Goal: Transaction & Acquisition: Purchase product/service

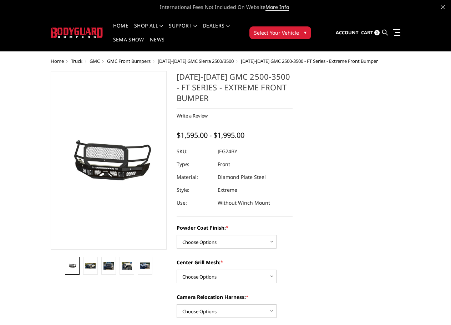
click at [125, 174] on img at bounding box center [60, 158] width 457 height 214
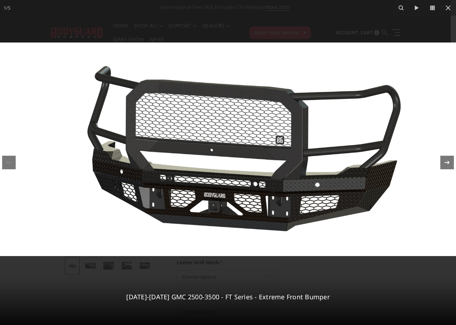
click at [443, 157] on div at bounding box center [447, 163] width 14 height 14
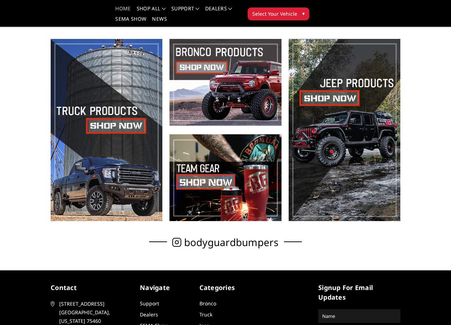
scroll to position [178, 0]
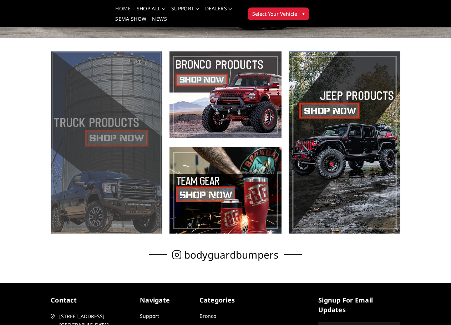
click at [104, 143] on span at bounding box center [107, 142] width 112 height 182
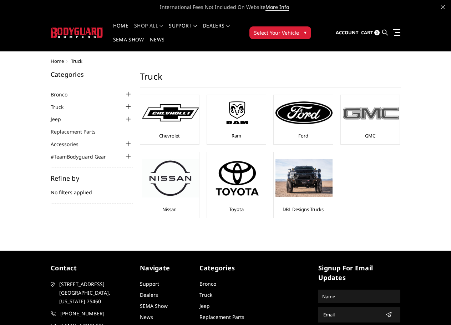
click at [351, 114] on img at bounding box center [370, 113] width 57 height 16
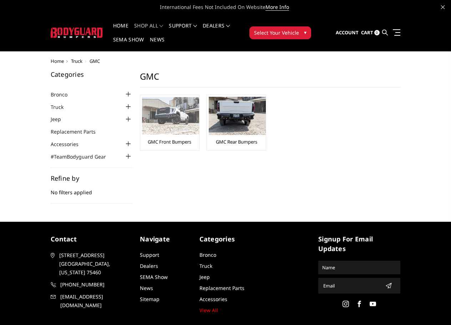
click at [174, 143] on link "GMC Front Bumpers" at bounding box center [170, 141] width 44 height 6
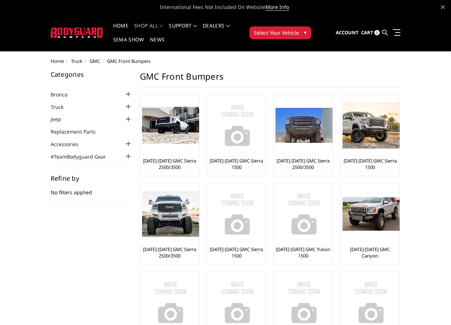
click at [89, 108] on li "Truck Chevrolet Chevrolet Front Bumpers 2024-2025 Chevrolet Silverado 2500/3500…" at bounding box center [92, 106] width 82 height 8
click at [129, 105] on div at bounding box center [128, 106] width 9 height 9
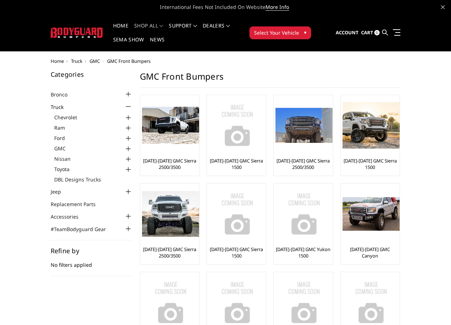
click at [128, 137] on div at bounding box center [128, 138] width 9 height 9
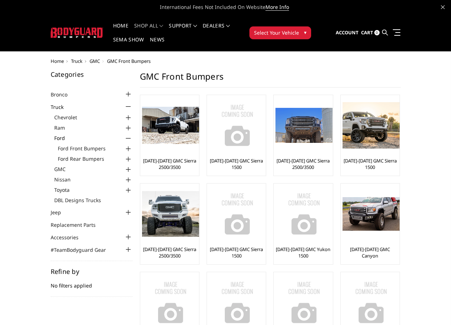
click at [128, 147] on div at bounding box center [128, 148] width 9 height 9
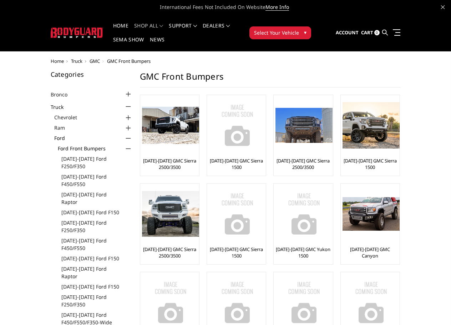
click at [127, 138] on div at bounding box center [128, 138] width 9 height 9
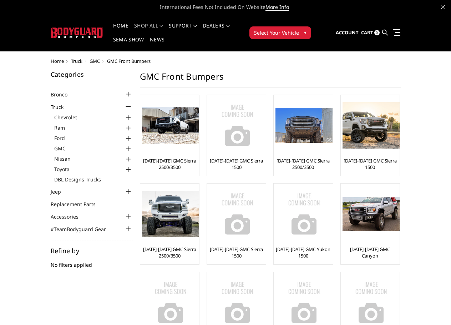
click at [128, 148] on div at bounding box center [128, 148] width 9 height 9
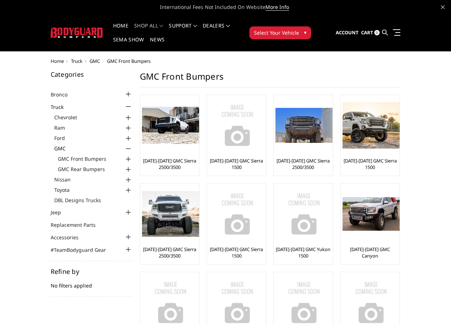
click at [127, 160] on div at bounding box center [128, 159] width 9 height 9
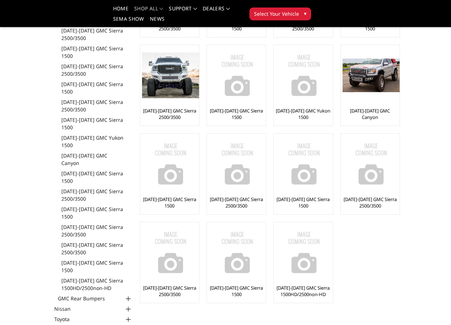
scroll to position [71, 0]
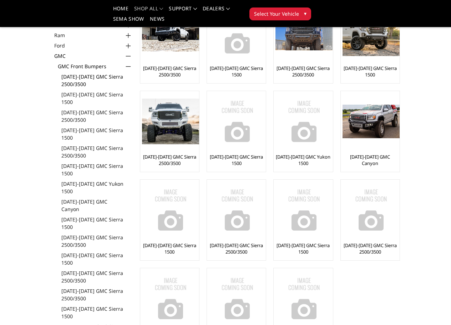
click at [86, 75] on link "[DATE]-[DATE] GMC Sierra 2500/3500" at bounding box center [96, 80] width 71 height 15
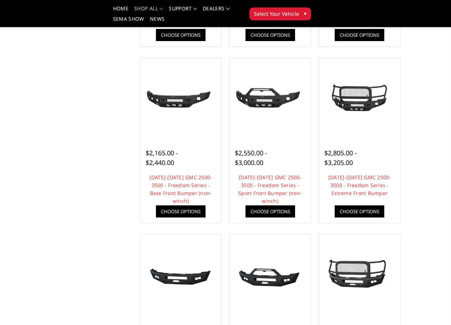
scroll to position [214, 0]
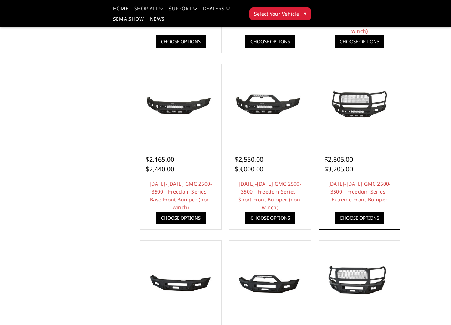
click at [353, 116] on img at bounding box center [360, 104] width 78 height 36
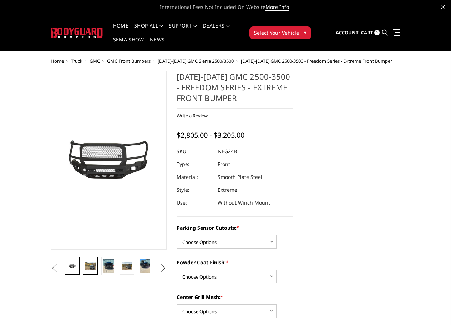
click at [84, 268] on link at bounding box center [90, 265] width 15 height 18
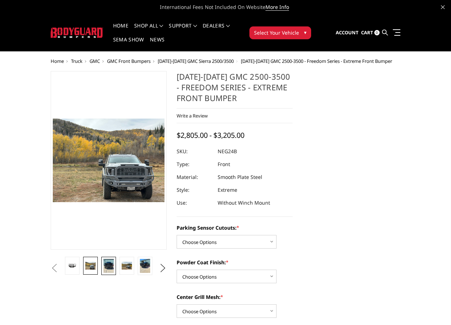
click at [112, 264] on img at bounding box center [108, 266] width 10 height 14
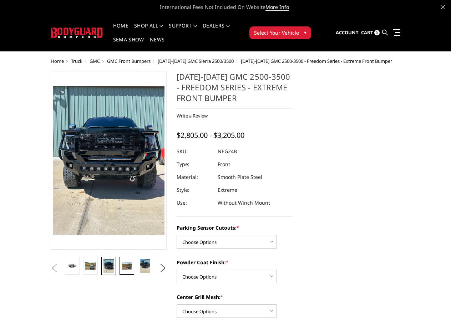
click at [126, 269] on link at bounding box center [126, 265] width 15 height 18
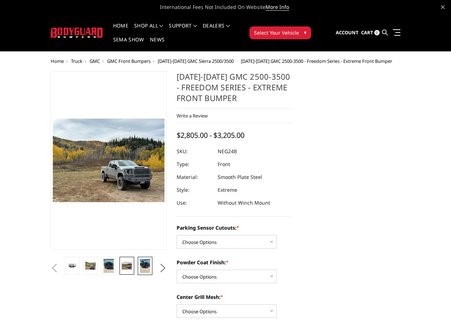
click at [145, 265] on img at bounding box center [145, 266] width 10 height 14
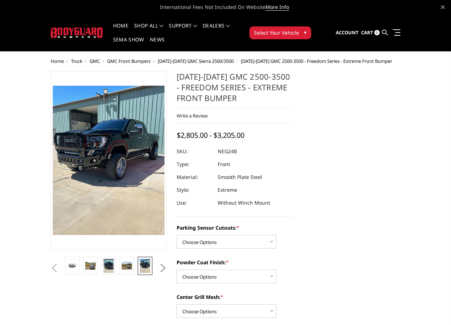
click at [161, 264] on button "Next" at bounding box center [163, 268] width 11 height 11
click at [148, 266] on img at bounding box center [145, 266] width 10 height 14
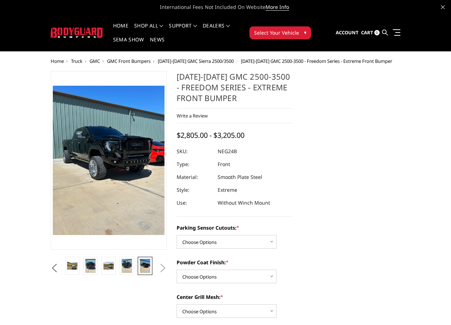
click at [161, 269] on button "Next" at bounding box center [163, 268] width 11 height 11
click at [113, 268] on img at bounding box center [108, 265] width 10 height 8
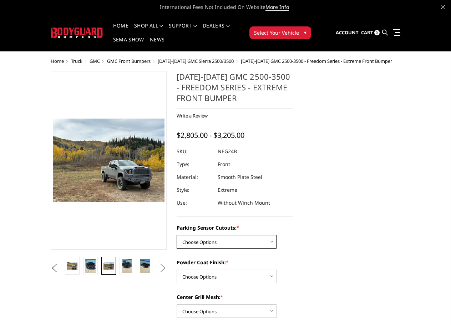
click at [203, 239] on select "Choose Options No - Without Parking Sensor Cutouts Yes - With Parking Sensor Cu…" at bounding box center [227, 242] width 100 height 14
select select "2874"
click at [177, 235] on select "Choose Options No - Without Parking Sensor Cutouts Yes - With Parking Sensor Cu…" at bounding box center [227, 242] width 100 height 14
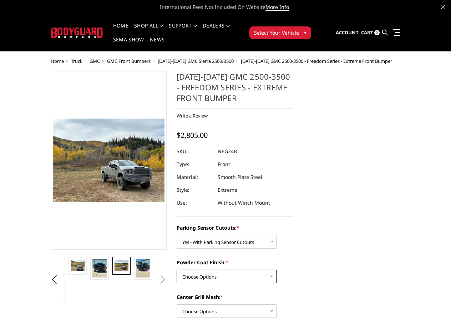
click at [217, 274] on select "Choose Options Bare Metal Texture Black Powder Coat" at bounding box center [227, 276] width 100 height 14
click at [177, 269] on select "Choose Options Bare Metal Texture Black Powder Coat" at bounding box center [227, 276] width 100 height 14
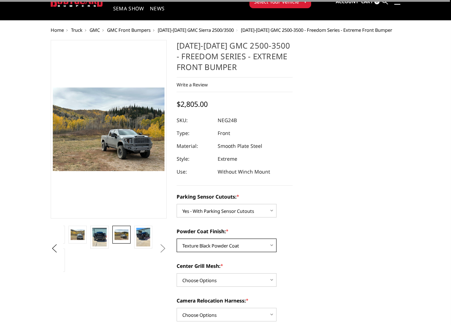
scroll to position [36, 0]
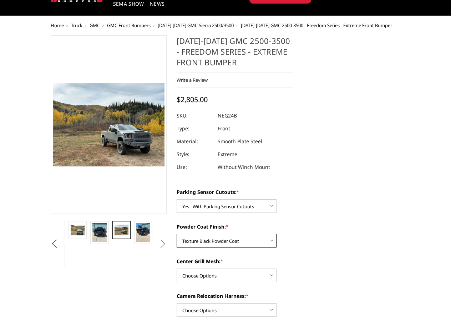
click at [207, 243] on select "Choose Options Bare Metal Texture Black Powder Coat" at bounding box center [227, 241] width 100 height 14
click at [177, 234] on select "Choose Options Bare Metal Texture Black Powder Coat" at bounding box center [227, 241] width 100 height 14
click at [213, 242] on select "Choose Options Bare Metal Texture Black Powder Coat" at bounding box center [227, 241] width 100 height 14
select select "2876"
click at [177, 234] on select "Choose Options Bare Metal Texture Black Powder Coat" at bounding box center [227, 241] width 100 height 14
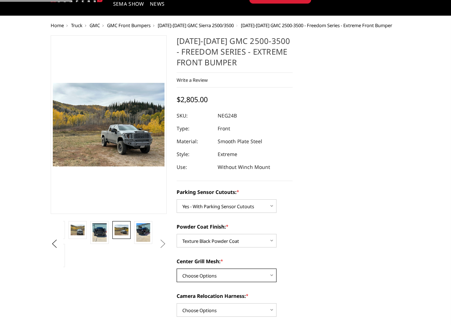
click at [211, 275] on select "Choose Options WITH Expanded Metal in Center Grill WITHOUT Expanded Metal in Ce…" at bounding box center [227, 275] width 100 height 14
select select "2877"
click at [177, 268] on select "Choose Options WITH Expanded Metal in Center Grill WITHOUT Expanded Metal in Ce…" at bounding box center [227, 275] width 100 height 14
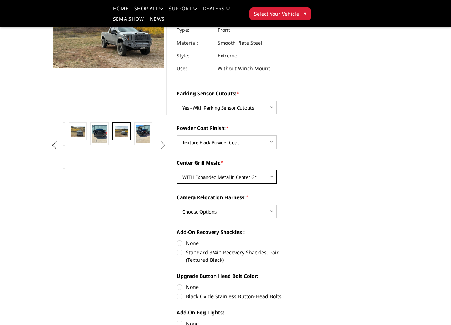
scroll to position [107, 0]
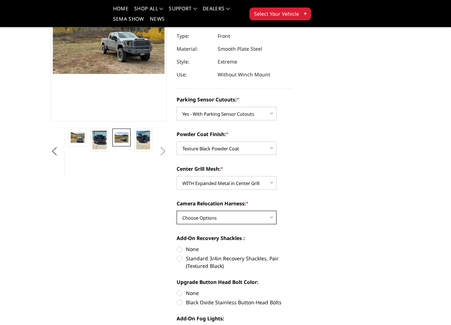
click at [219, 218] on select "Choose Options WITH Camera Relocation Harness WITHOUT Camera Relocation Harness" at bounding box center [227, 217] width 100 height 14
select select "2879"
click at [177, 210] on select "Choose Options WITH Camera Relocation Harness WITHOUT Camera Relocation Harness" at bounding box center [227, 217] width 100 height 14
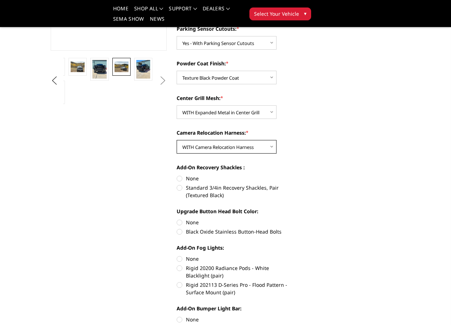
scroll to position [178, 0]
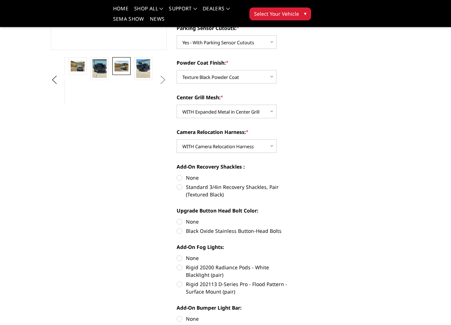
click at [180, 190] on label "Standard 3/4in Recovery Shackles, Pair (Textured Black)" at bounding box center [235, 190] width 116 height 15
click at [292, 174] on input "Standard 3/4in Recovery Shackles, Pair (Textured Black)" at bounding box center [292, 174] width 0 height 0
radio input "true"
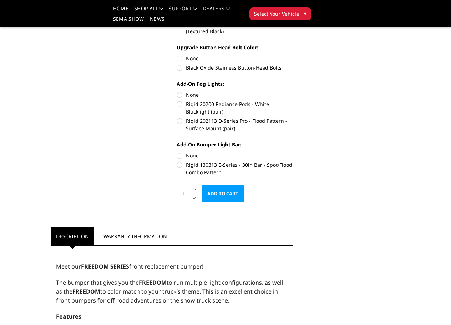
scroll to position [357, 0]
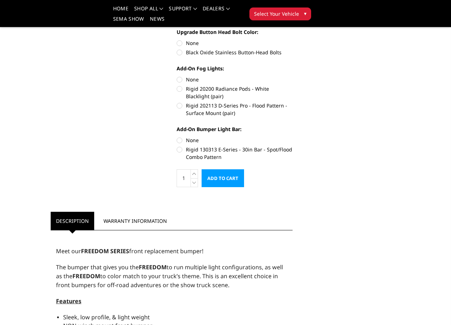
click at [180, 151] on label "Rigid 130313 E-Series - 30in Bar - Spot/Flood Combo Pattern" at bounding box center [235, 153] width 116 height 15
click at [292, 137] on input "Rigid 130313 E-Series - 30in Bar - Spot/Flood Combo Pattern" at bounding box center [292, 136] width 0 height 0
radio input "true"
click at [180, 107] on label "Rigid 202113 D-Series Pro - Flood Pattern - Surface Mount (pair)" at bounding box center [235, 109] width 116 height 15
click at [292, 85] on input "Rigid 202113 D-Series Pro - Flood Pattern - Surface Mount (pair)" at bounding box center [292, 85] width 0 height 0
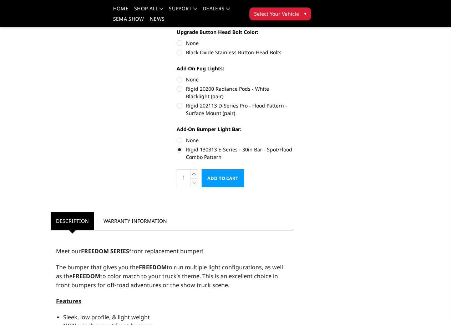
radio input "true"
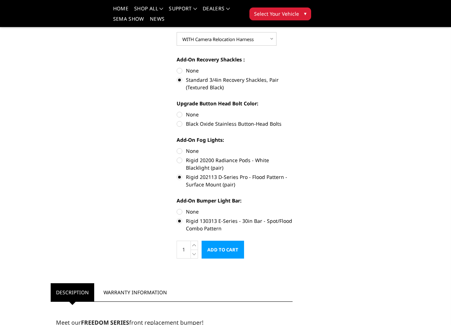
scroll to position [250, 0]
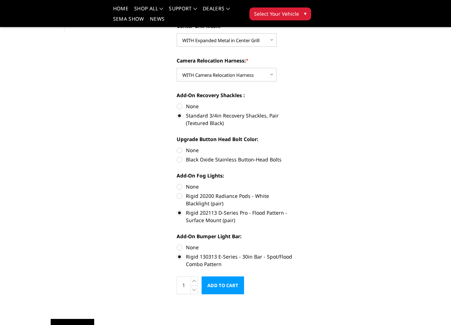
click at [178, 160] on label "Black Oxide Stainless Button-Head Bolts" at bounding box center [235, 159] width 116 height 7
click at [292, 147] on input "Black Oxide Stainless Button-Head Bolts" at bounding box center [292, 146] width 0 height 0
radio input "true"
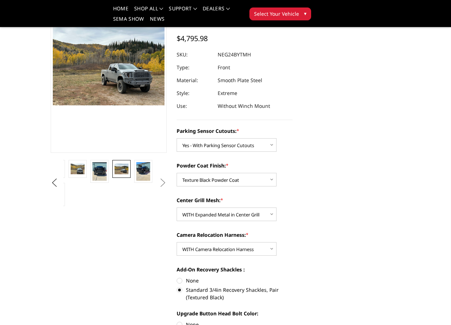
scroll to position [36, 0]
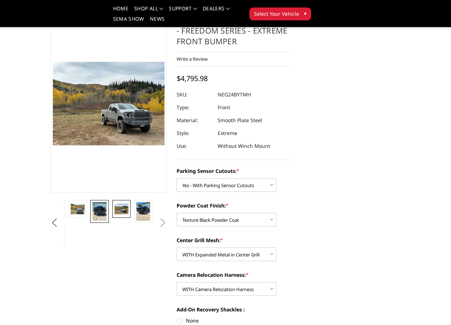
click at [100, 211] on img at bounding box center [99, 211] width 14 height 19
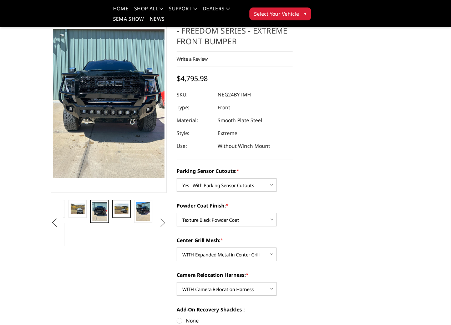
click at [121, 214] on img at bounding box center [121, 208] width 14 height 10
